Goal: Find specific page/section: Find specific page/section

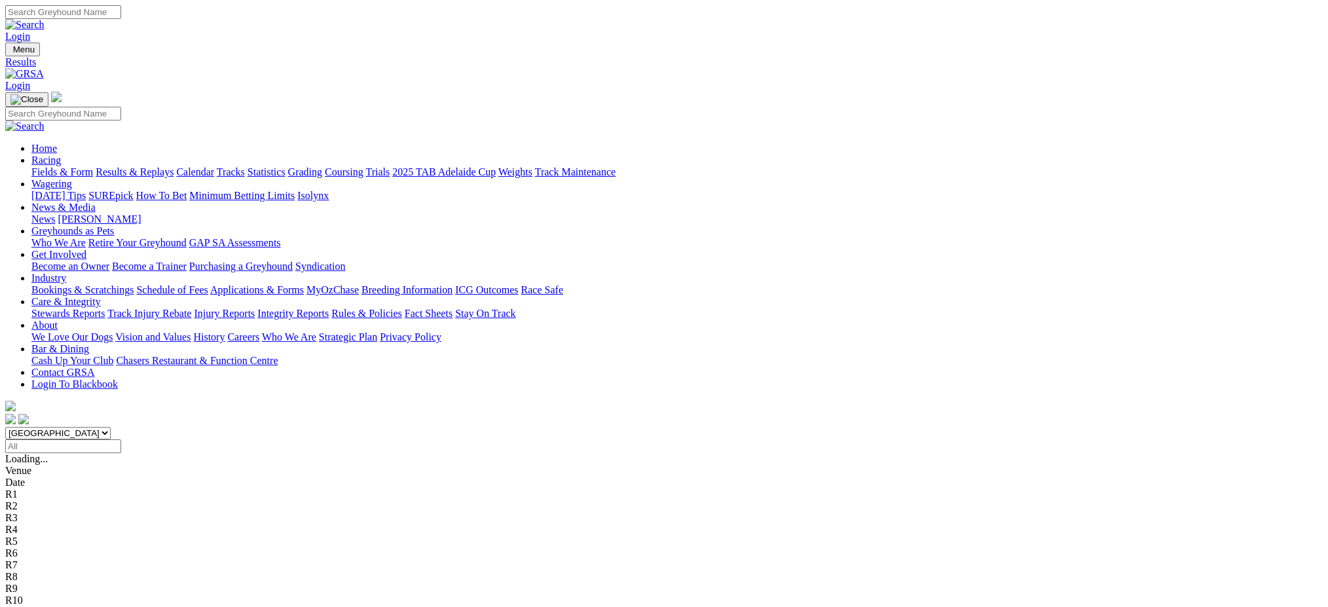
click at [61, 155] on link "Racing" at bounding box center [45, 160] width 29 height 11
click at [66, 272] on link "Industry" at bounding box center [48, 277] width 35 height 11
click at [101, 296] on link "Care & Integrity" at bounding box center [65, 301] width 69 height 11
click at [105, 308] on link "Stewards Reports" at bounding box center [67, 313] width 73 height 11
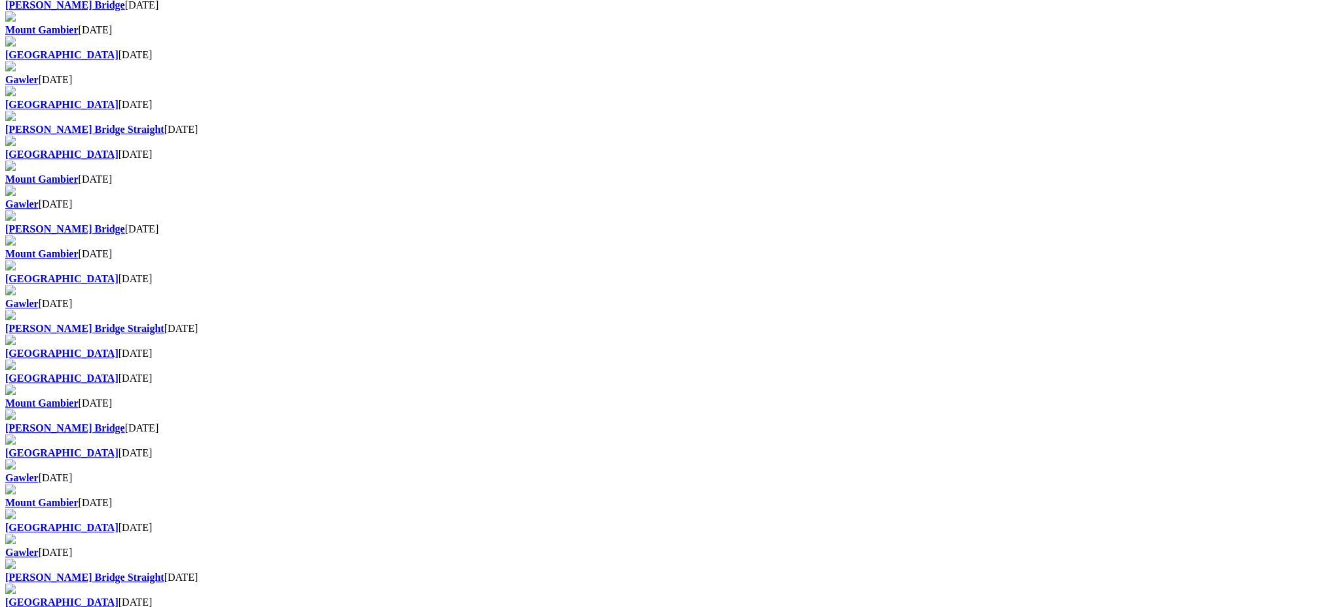
scroll to position [766, 0]
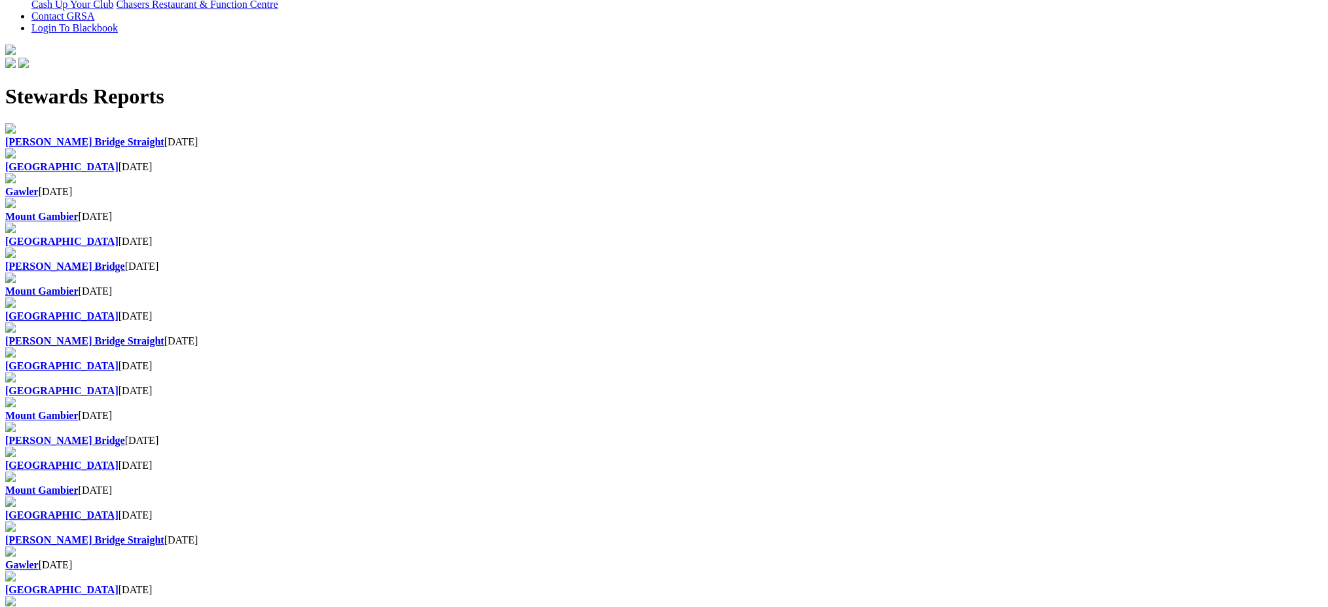
scroll to position [355, 0]
click at [164, 536] on b "[PERSON_NAME] Bridge Straight" at bounding box center [84, 541] width 159 height 11
